Goal: Find specific page/section: Find specific page/section

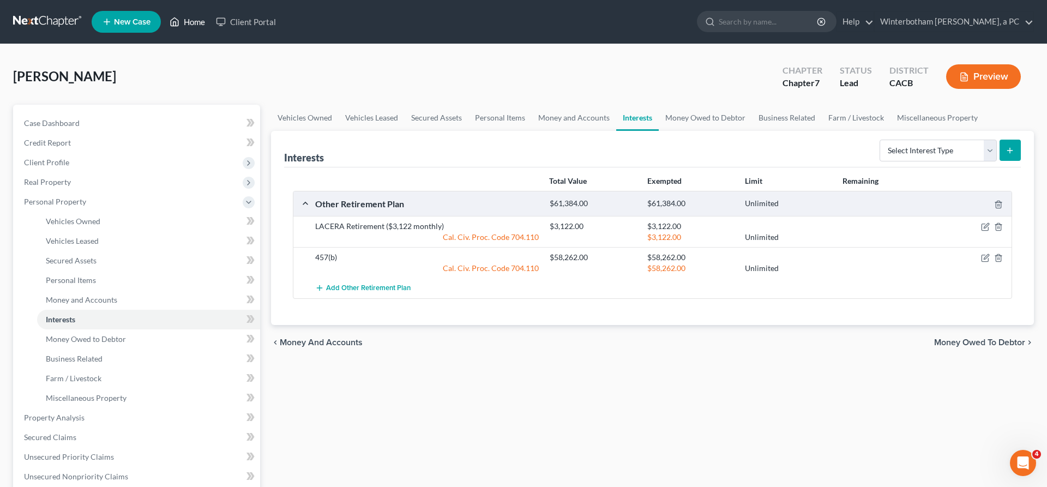
click at [164, 15] on link "Home" at bounding box center [187, 22] width 46 height 20
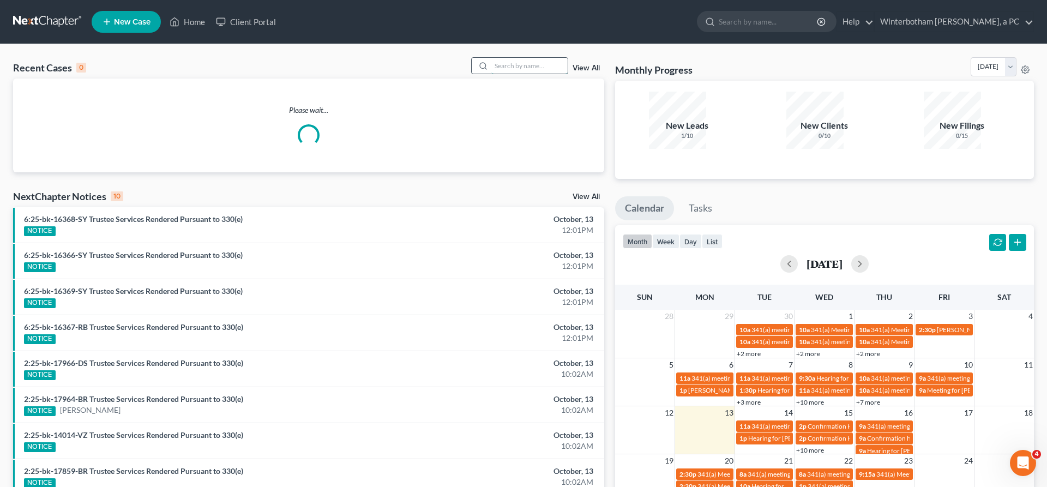
click at [544, 58] on input "search" at bounding box center [529, 66] width 76 height 16
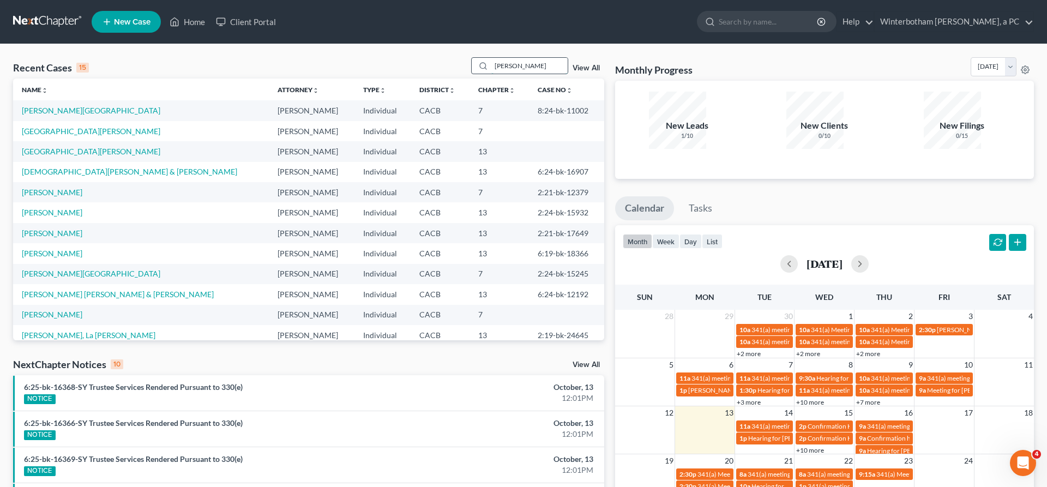
type input "[PERSON_NAME]"
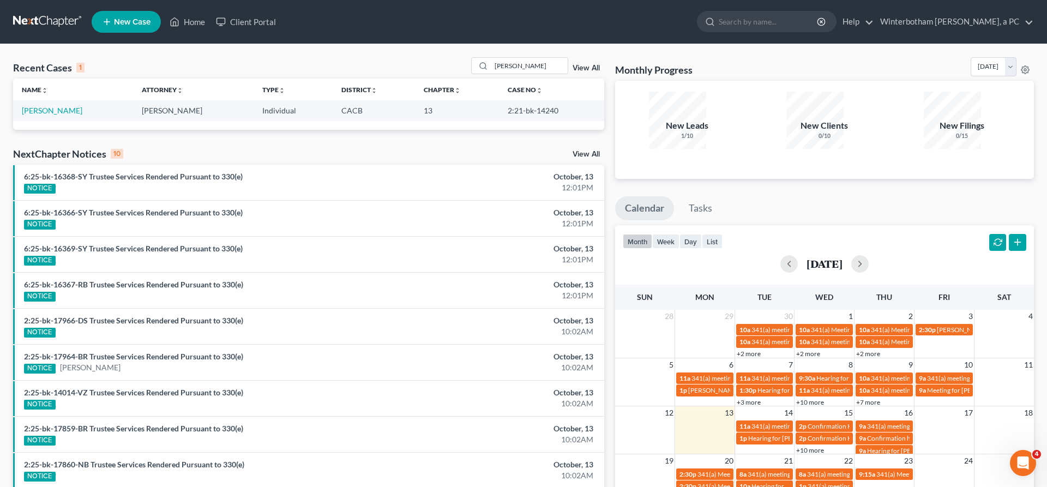
click at [57, 100] on td "[PERSON_NAME]" at bounding box center [73, 110] width 120 height 20
click at [56, 106] on link "[PERSON_NAME]" at bounding box center [52, 110] width 61 height 9
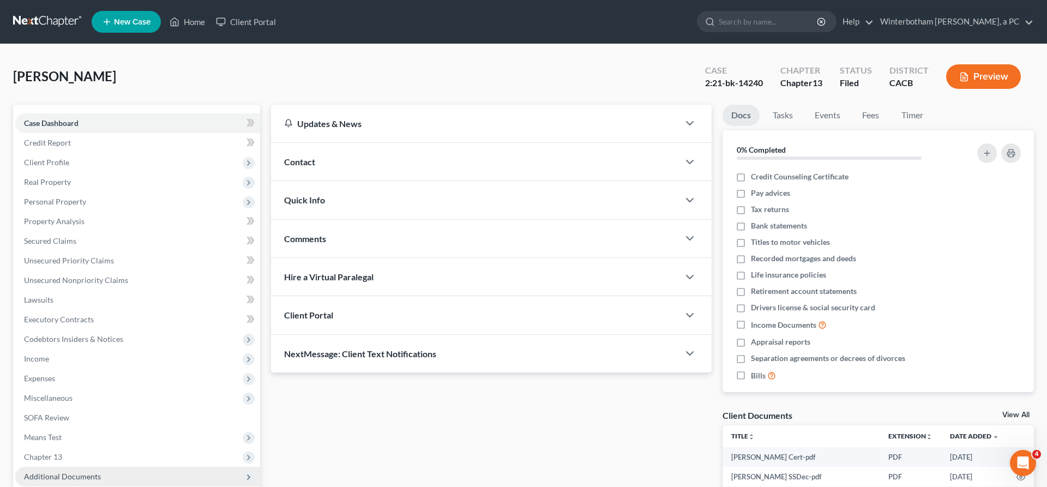
click at [70, 467] on span "Additional Documents" at bounding box center [137, 477] width 245 height 20
